Goal: Find specific page/section: Find specific page/section

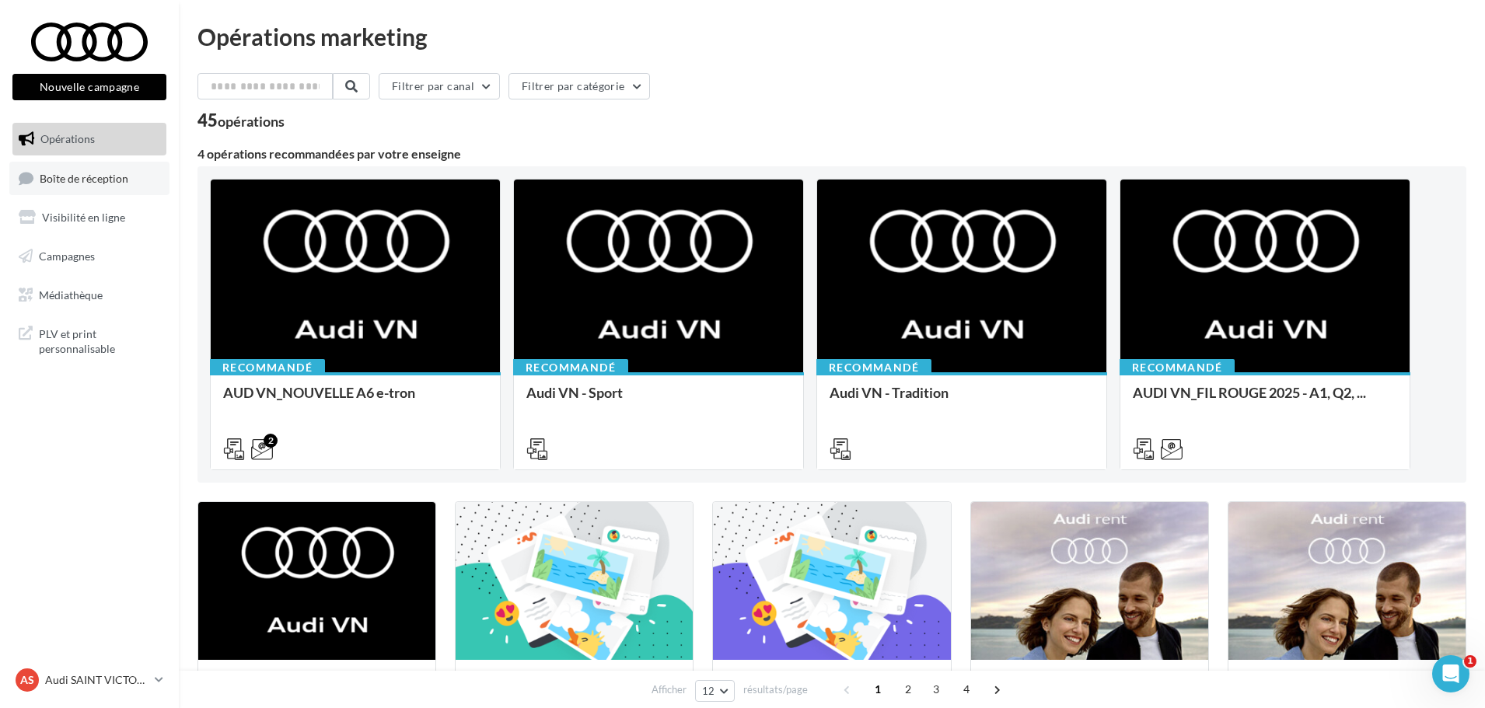
click at [74, 177] on span "Boîte de réception" at bounding box center [84, 177] width 89 height 13
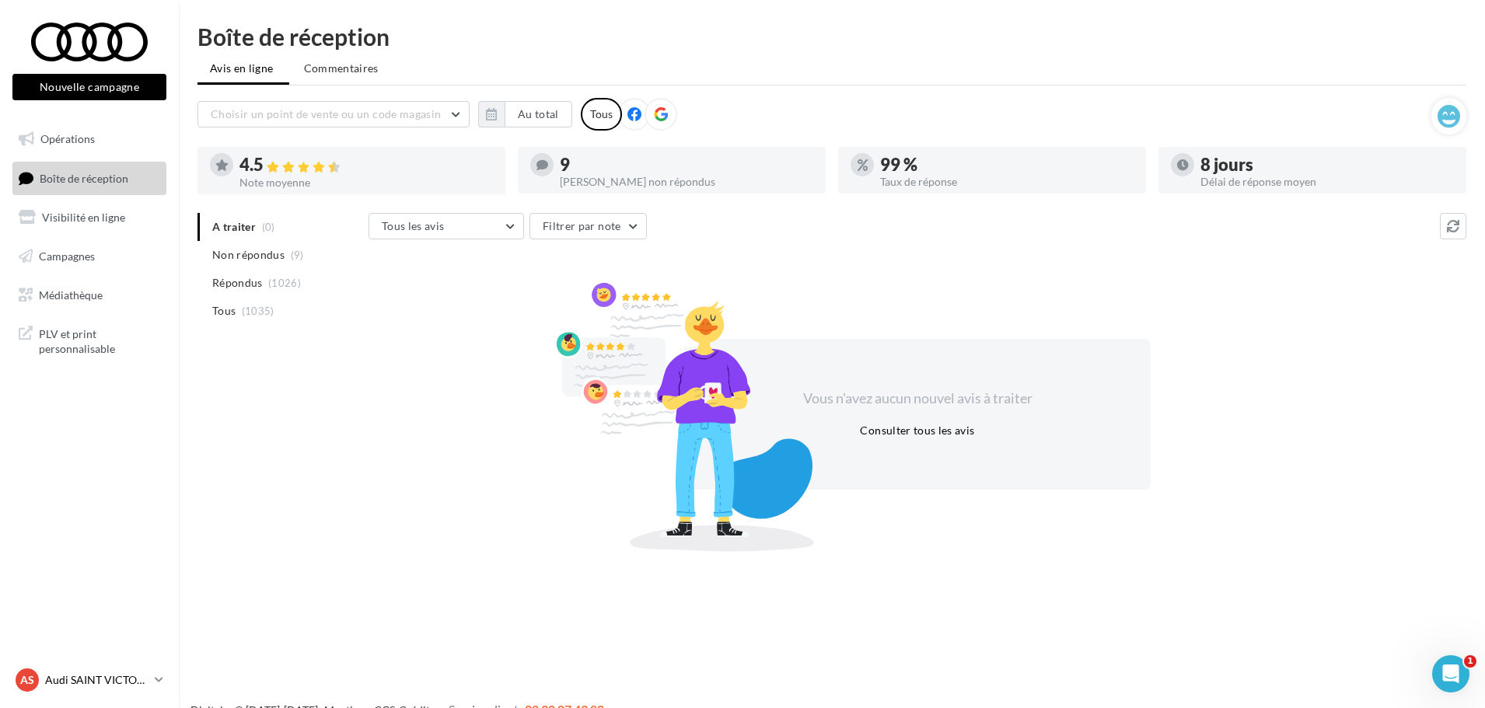
click at [88, 680] on p "Audi SAINT VICTORET" at bounding box center [96, 681] width 103 height 16
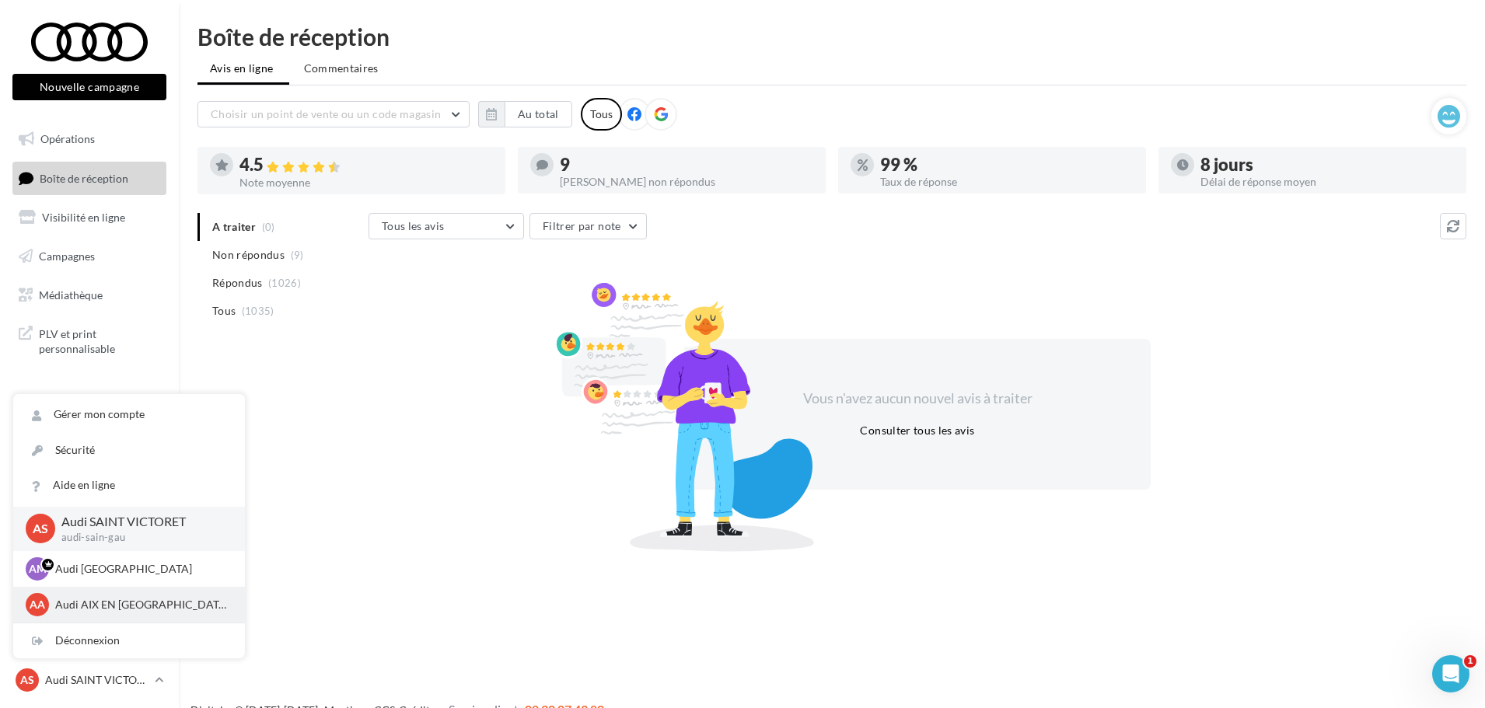
click at [128, 614] on div "AA Audi AIX EN [GEOGRAPHIC_DATA] audi-[GEOGRAPHIC_DATA]" at bounding box center [129, 604] width 207 height 23
